Goal: Navigation & Orientation: Find specific page/section

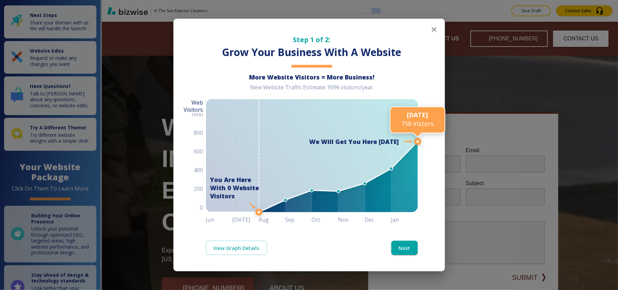
click at [432, 27] on icon "button" at bounding box center [434, 29] width 5 height 5
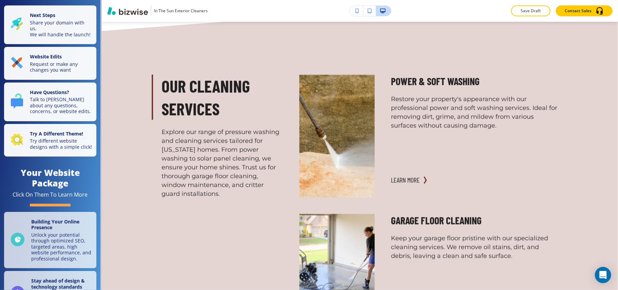
scroll to position [589, 0]
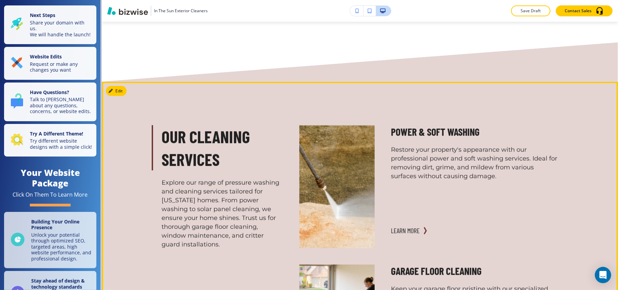
click at [121, 86] on button "Edit This Section" at bounding box center [129, 91] width 46 height 10
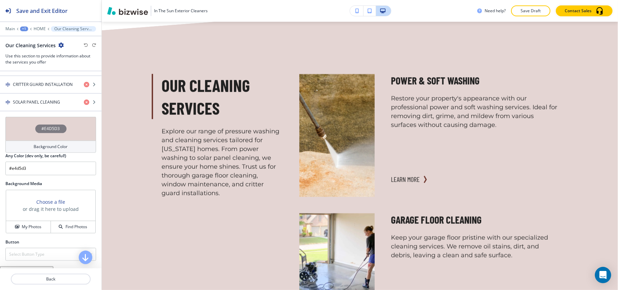
scroll to position [317, 0]
click at [41, 99] on div "button" at bounding box center [50, 95] width 101 height 5
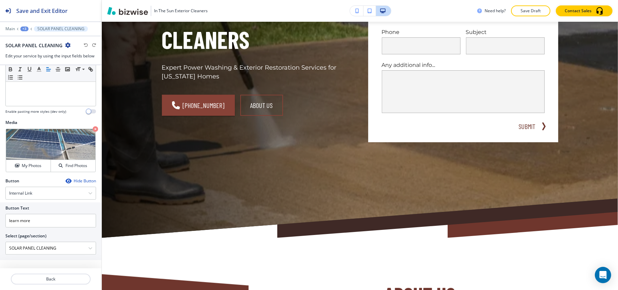
scroll to position [0, 0]
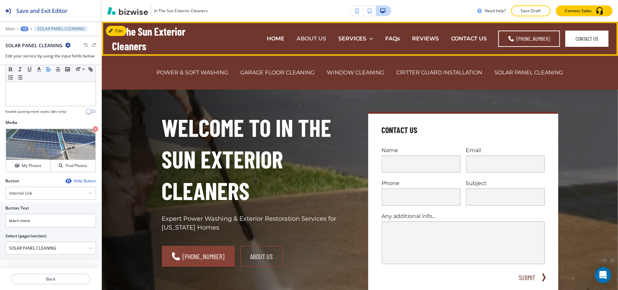
click at [308, 42] on p "ABOUT US" at bounding box center [312, 39] width 30 height 8
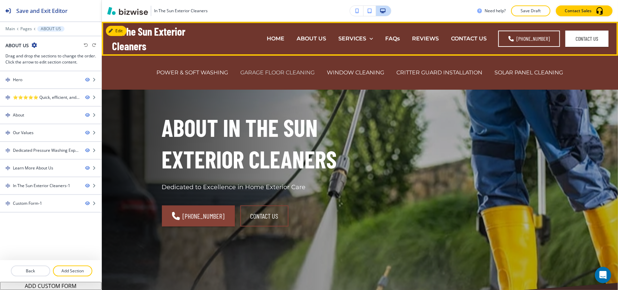
click at [293, 70] on p "GARAGE FLOOR CLEANING" at bounding box center [278, 73] width 74 height 8
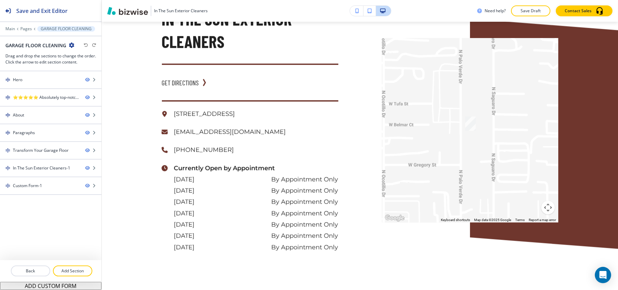
scroll to position [1053, 0]
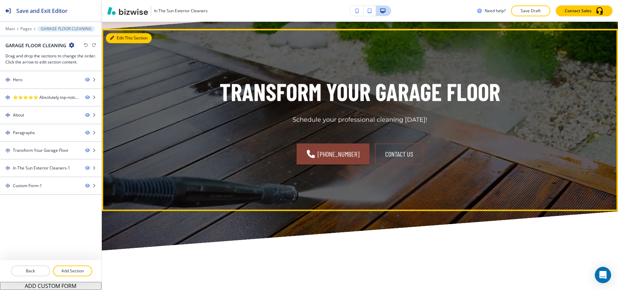
click at [123, 39] on button "Edit This Section" at bounding box center [129, 38] width 46 height 10
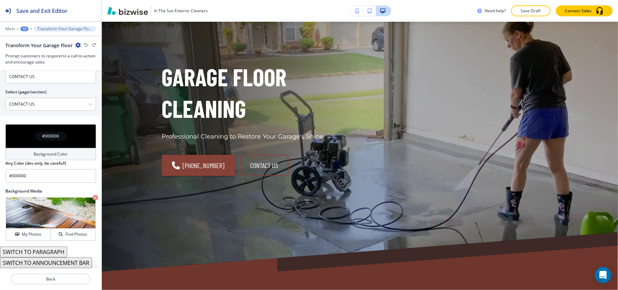
scroll to position [0, 0]
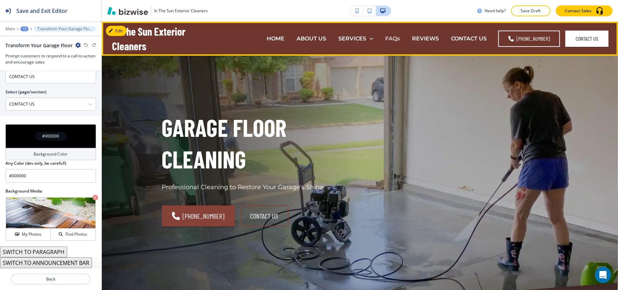
click at [393, 38] on p "FAQs" at bounding box center [392, 39] width 15 height 8
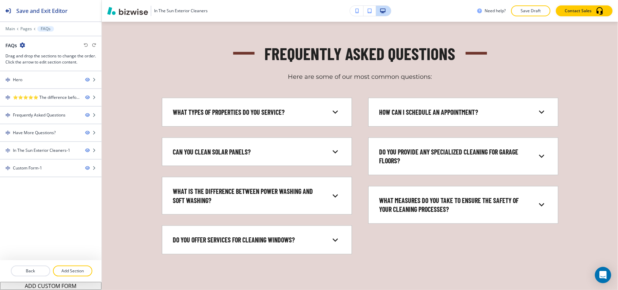
scroll to position [452, 0]
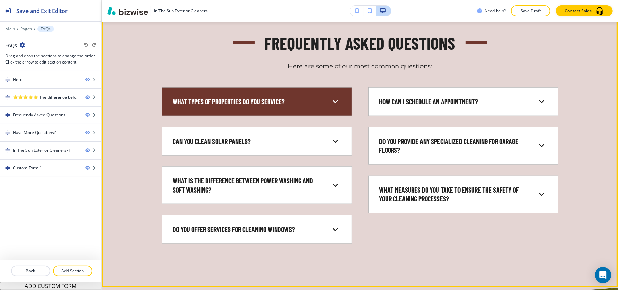
click at [273, 93] on div "What types of properties do you service?" at bounding box center [257, 101] width 179 height 17
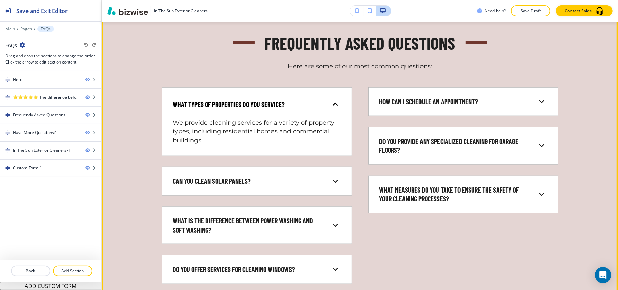
click at [273, 93] on div "What types of properties do you service?" at bounding box center [257, 104] width 179 height 23
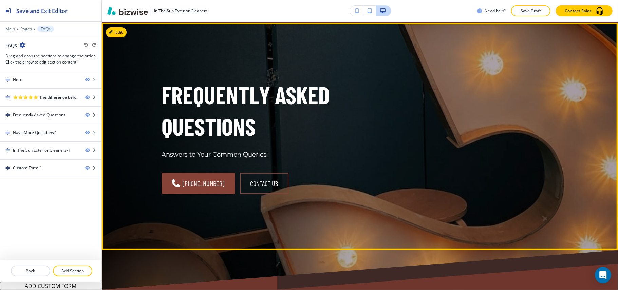
scroll to position [0, 0]
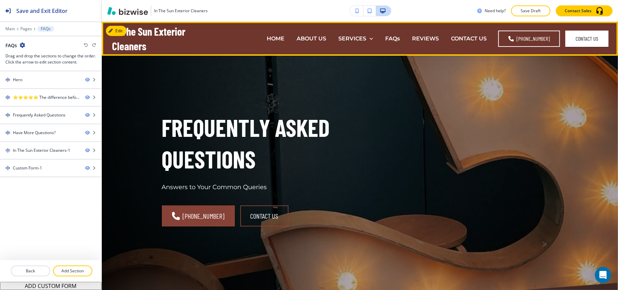
click at [427, 33] on div "REVIEWS" at bounding box center [425, 38] width 39 height 27
click at [427, 38] on p "REVIEWS" at bounding box center [425, 39] width 27 height 8
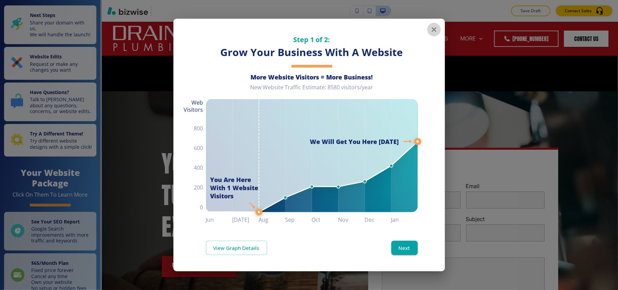
click at [432, 27] on icon "button" at bounding box center [434, 29] width 5 height 5
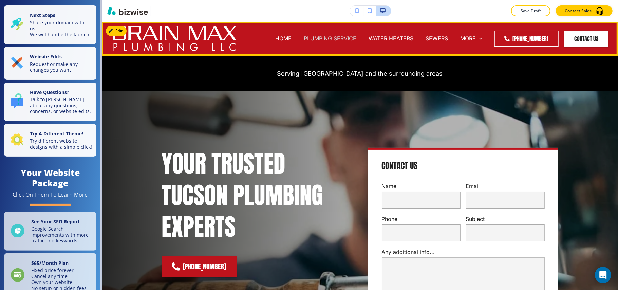
click at [323, 40] on p "PLUMBING SERVICE" at bounding box center [330, 39] width 53 height 8
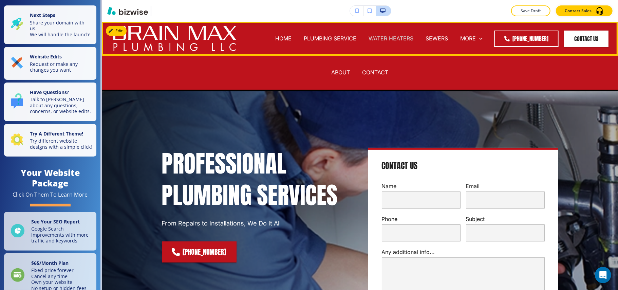
click at [393, 37] on p "WATER HEATERS" at bounding box center [391, 39] width 45 height 8
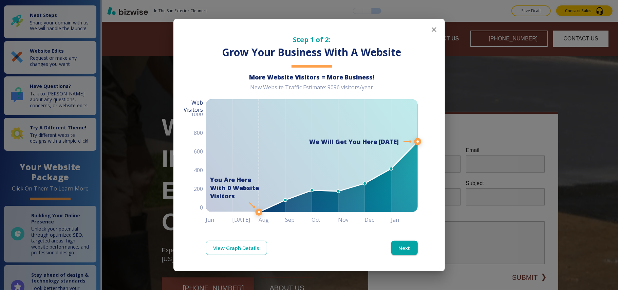
click at [432, 29] on icon "button" at bounding box center [434, 29] width 5 height 5
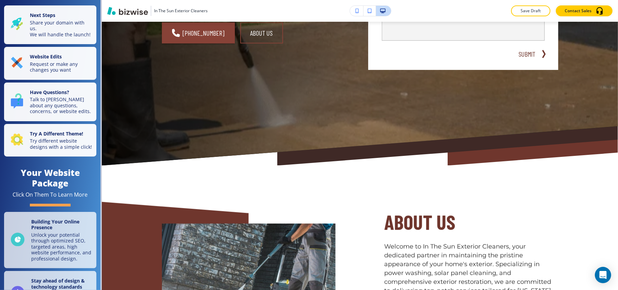
scroll to position [151, 0]
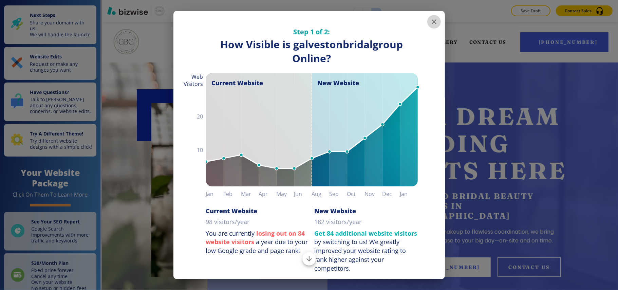
click at [430, 24] on icon "button" at bounding box center [434, 22] width 8 height 8
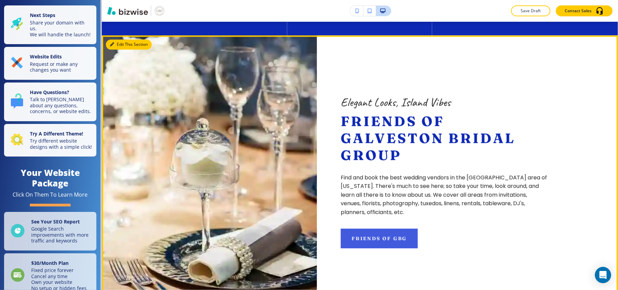
scroll to position [1159, 0]
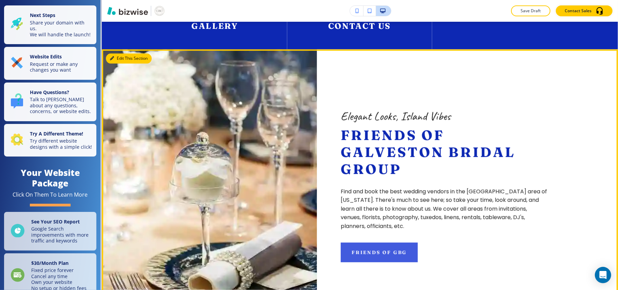
click at [124, 63] on button "Edit This Section" at bounding box center [129, 58] width 46 height 10
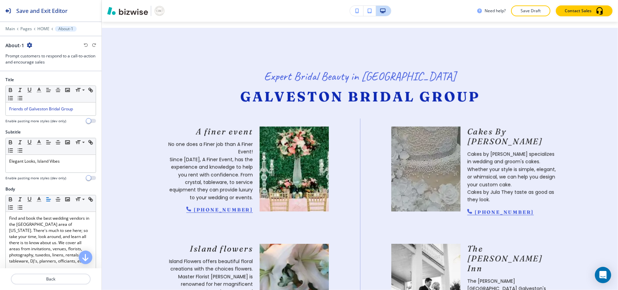
scroll to position [0, 0]
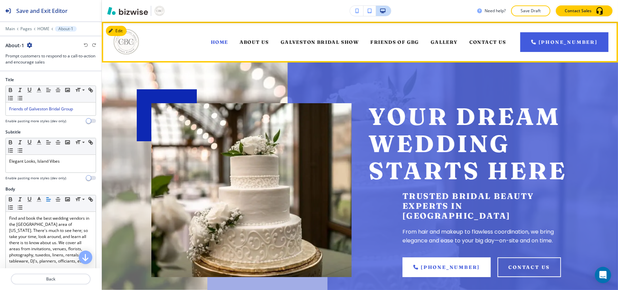
click at [250, 46] on div "ABOUT US" at bounding box center [254, 42] width 41 height 27
click at [254, 43] on span "ABOUT US" at bounding box center [255, 42] width 30 height 6
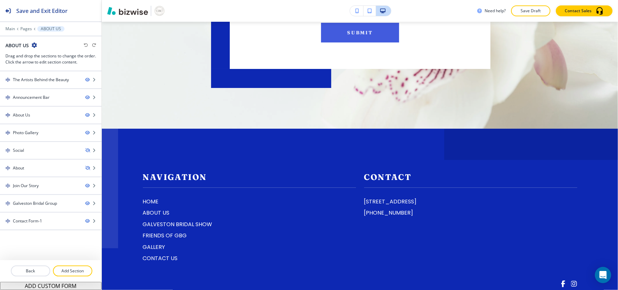
scroll to position [1747, 0]
